Goal: Task Accomplishment & Management: Complete application form

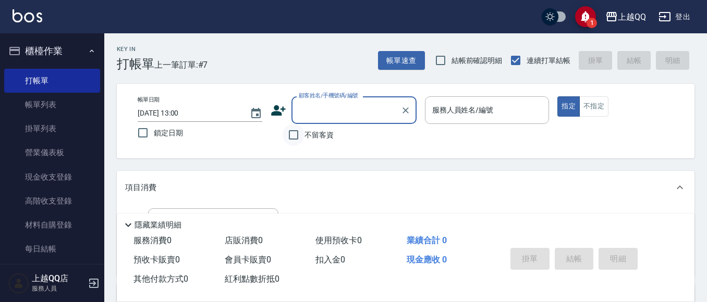
click at [290, 133] on input "不留客資" at bounding box center [293, 135] width 22 height 22
checkbox input "true"
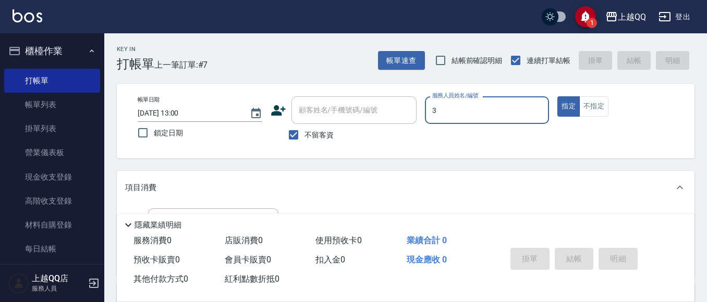
type input "3"
type button "true"
type input "佩怡-3"
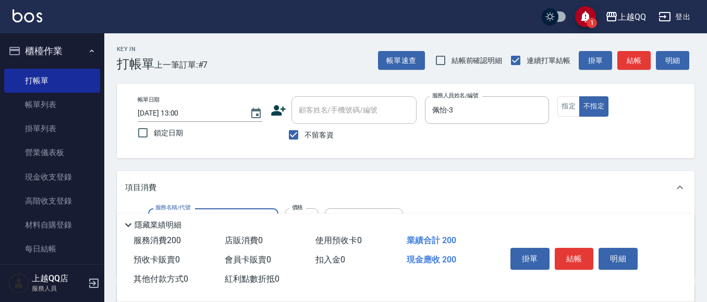
type input "洗髮(101)"
type input "230"
type input "佩怡-3"
type input "不指定單剪(202)"
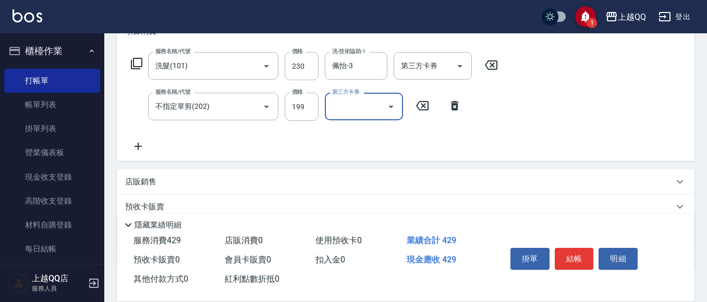
scroll to position [104, 0]
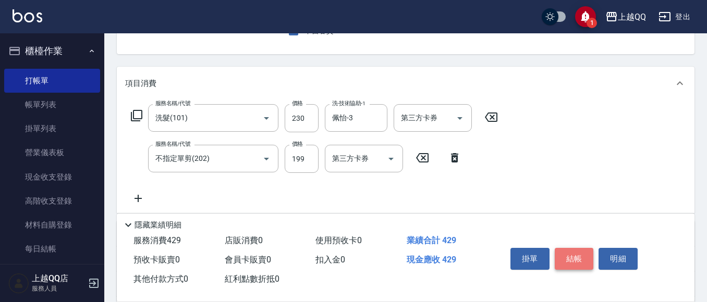
click at [574, 253] on button "結帳" at bounding box center [574, 259] width 39 height 22
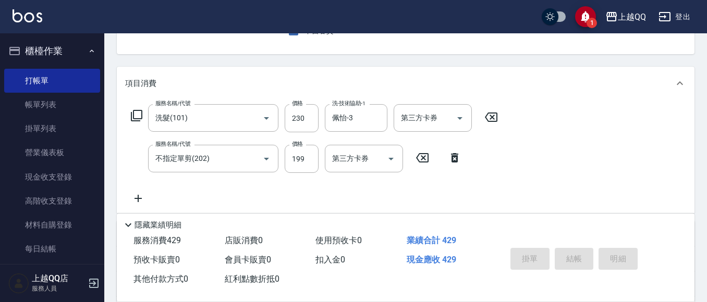
type input "[DATE] 13:55"
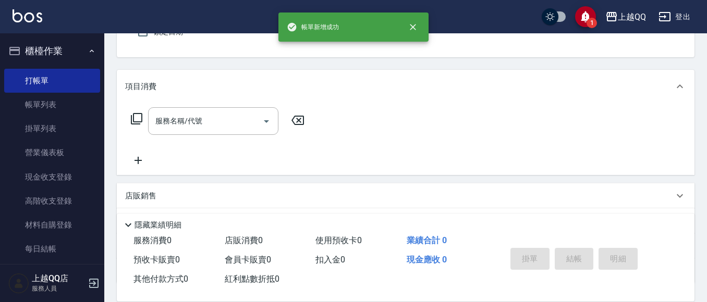
scroll to position [0, 0]
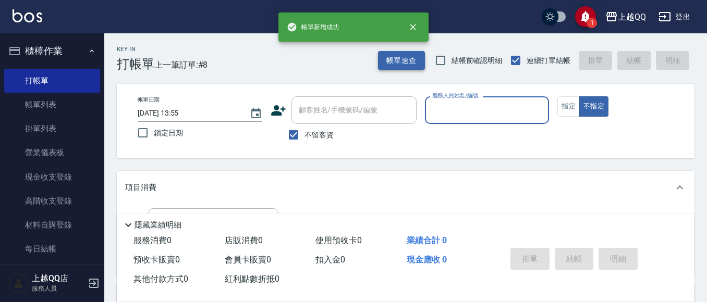
click at [414, 58] on button "帳單速查" at bounding box center [401, 60] width 47 height 19
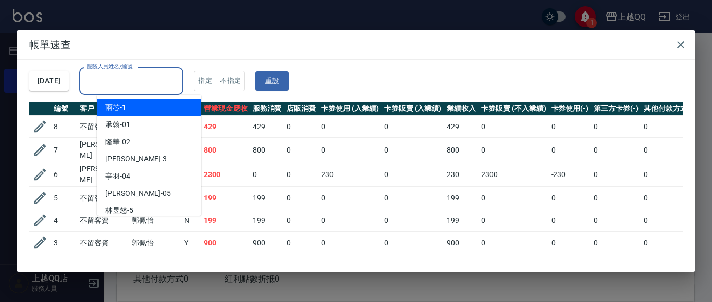
click at [179, 73] on input "服務人員姓名/編號" at bounding box center [131, 81] width 95 height 18
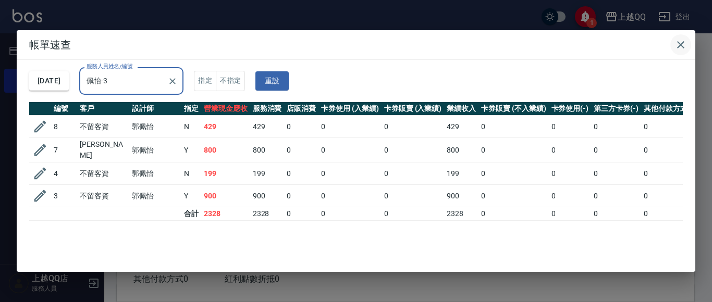
type input "佩怡-3"
click at [684, 39] on icon "button" at bounding box center [680, 45] width 13 height 13
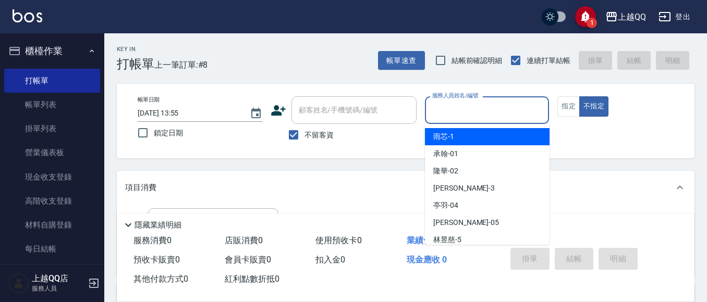
click at [435, 116] on input "服務人員姓名/編號" at bounding box center [486, 110] width 115 height 18
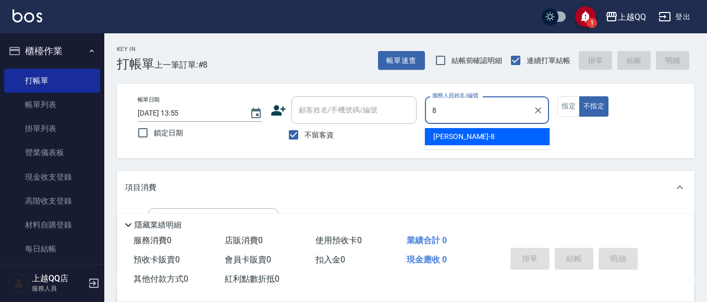
type input "[PERSON_NAME]-8"
type button "false"
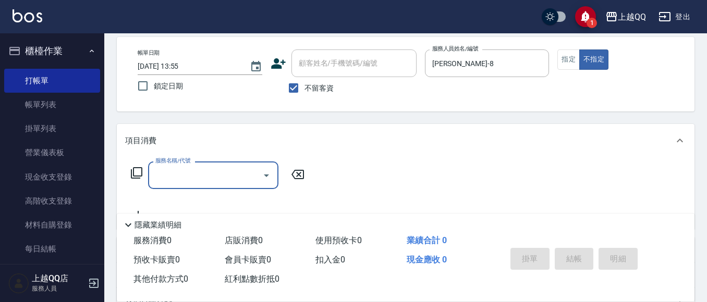
scroll to position [48, 0]
click at [133, 169] on icon at bounding box center [136, 171] width 11 height 11
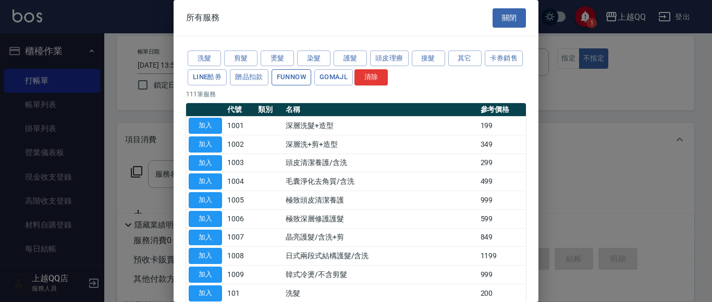
click at [311, 75] on button "FUNNOW" at bounding box center [292, 77] width 40 height 16
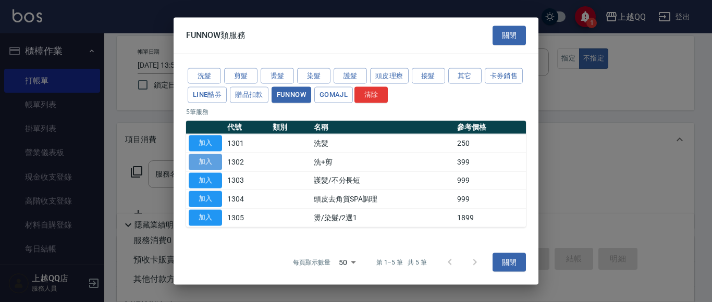
click at [215, 165] on button "加入" at bounding box center [205, 162] width 33 height 16
type input "洗+剪(1302)"
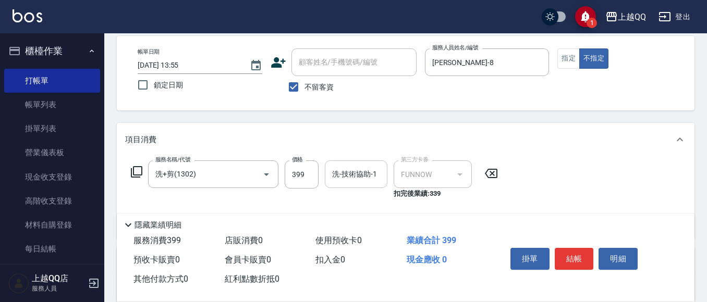
click at [325, 175] on div "洗-技術協助-1" at bounding box center [356, 175] width 63 height 28
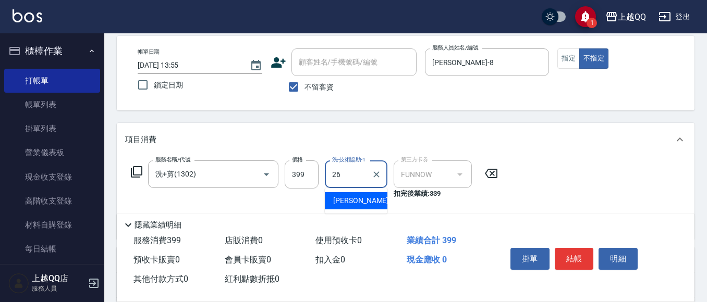
click at [344, 201] on span "[PERSON_NAME]-26" at bounding box center [366, 200] width 66 height 11
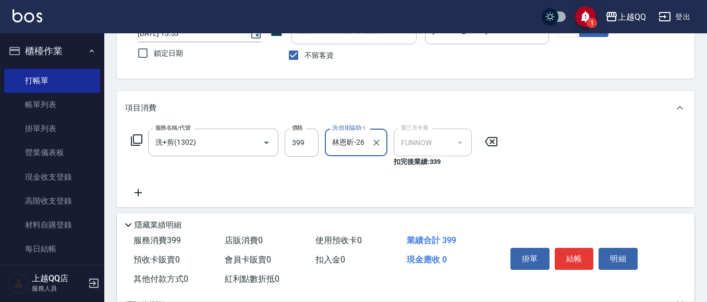
scroll to position [89, 0]
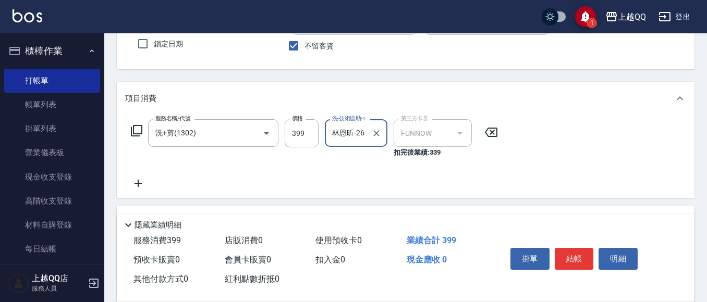
type input "林恩昕-26"
click at [136, 131] on icon at bounding box center [136, 131] width 13 height 13
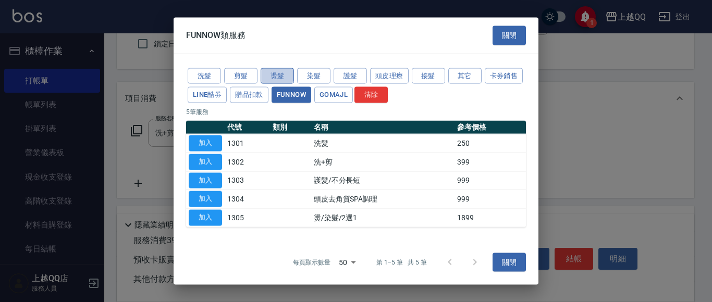
click at [267, 75] on button "燙髮" at bounding box center [277, 76] width 33 height 16
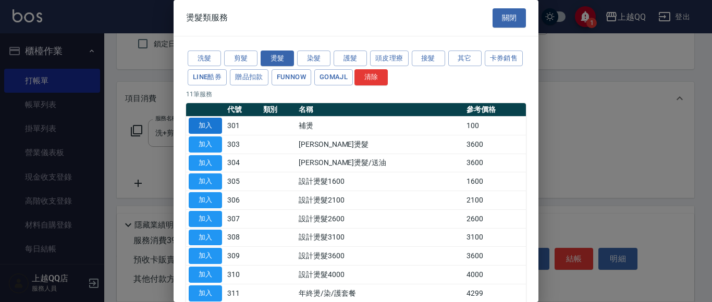
click at [207, 121] on button "加入" at bounding box center [205, 126] width 33 height 16
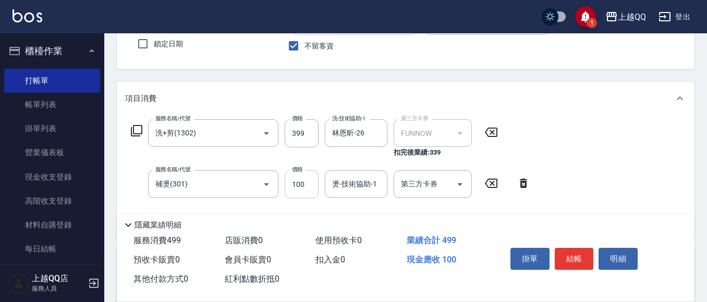
click at [305, 180] on input "100" at bounding box center [302, 184] width 34 height 28
type input "500"
click at [345, 183] on div "燙-技術協助-1 燙-技術協助-1" at bounding box center [356, 184] width 63 height 28
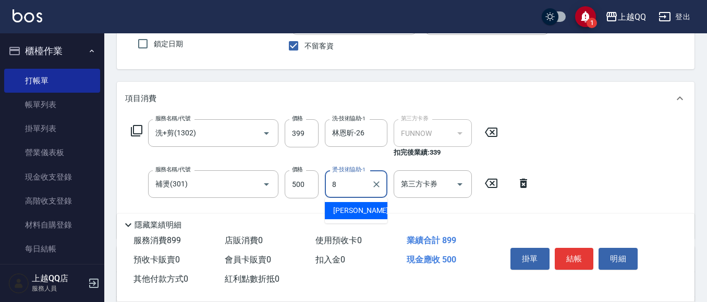
click at [347, 211] on span "[PERSON_NAME] -8" at bounding box center [364, 210] width 62 height 11
type input "[PERSON_NAME]-8"
click at [581, 254] on button "結帳" at bounding box center [574, 259] width 39 height 22
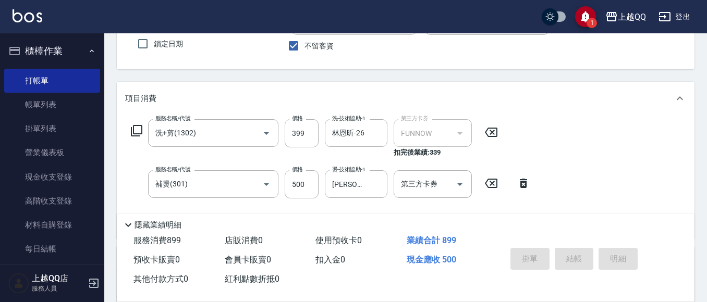
type input "[DATE] 14:06"
